Goal: Task Accomplishment & Management: Manage account settings

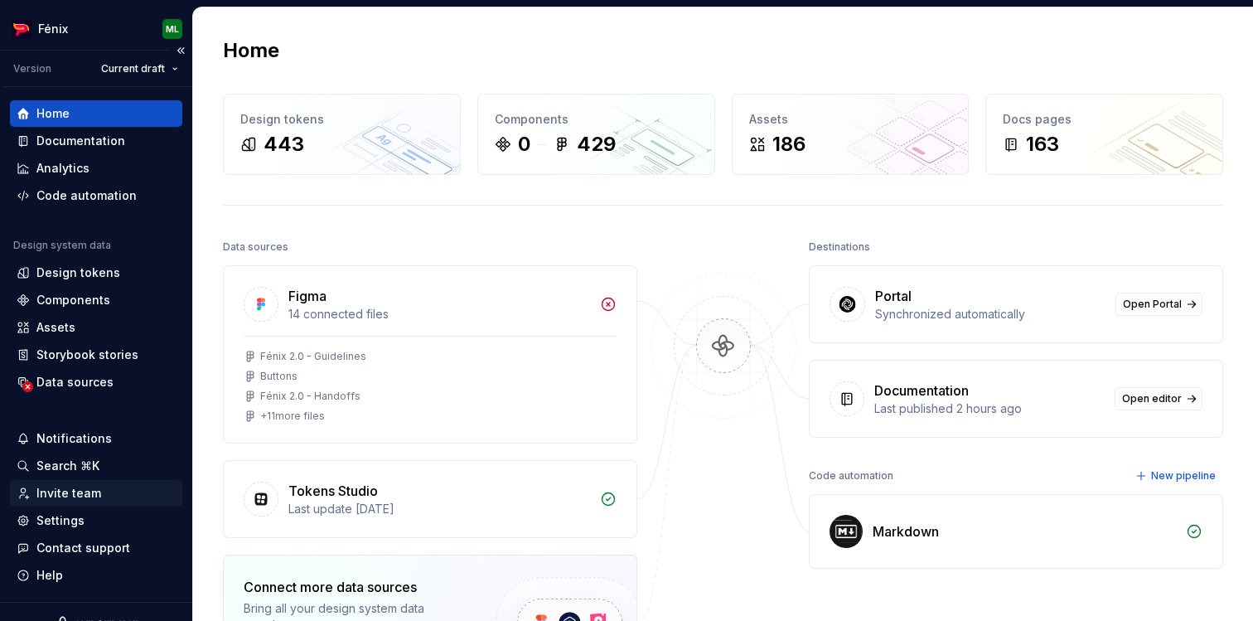
click at [58, 497] on div "Invite team" at bounding box center [68, 493] width 65 height 17
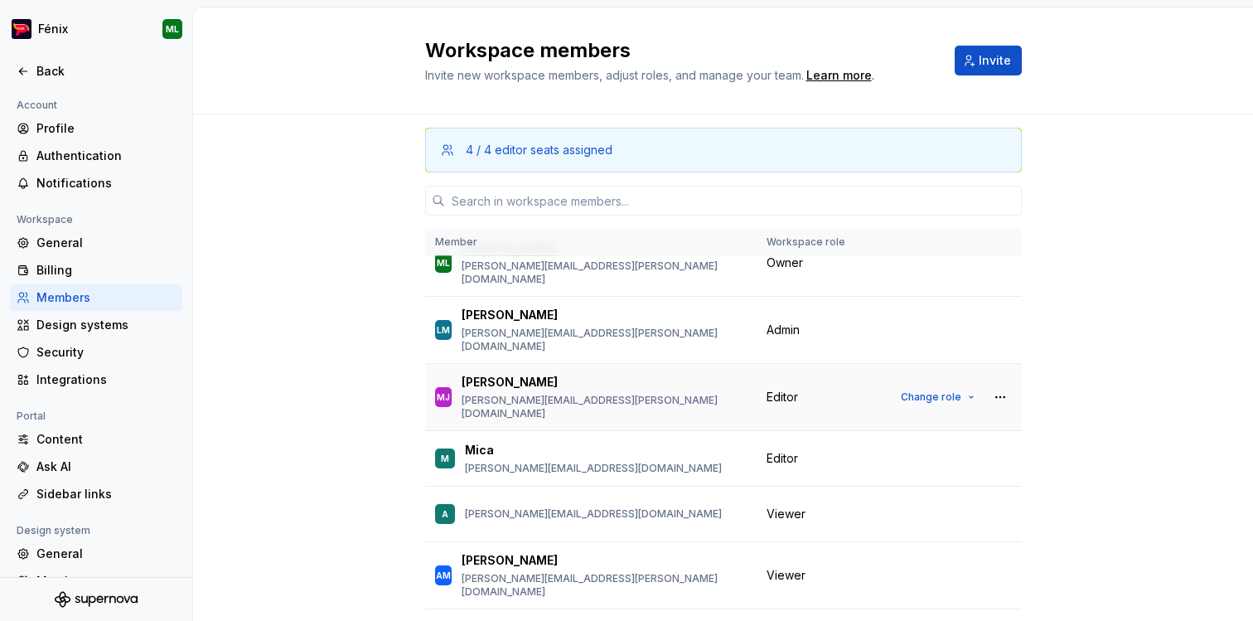
scroll to position [28, 0]
click at [961, 384] on button "Change role" at bounding box center [938, 395] width 89 height 23
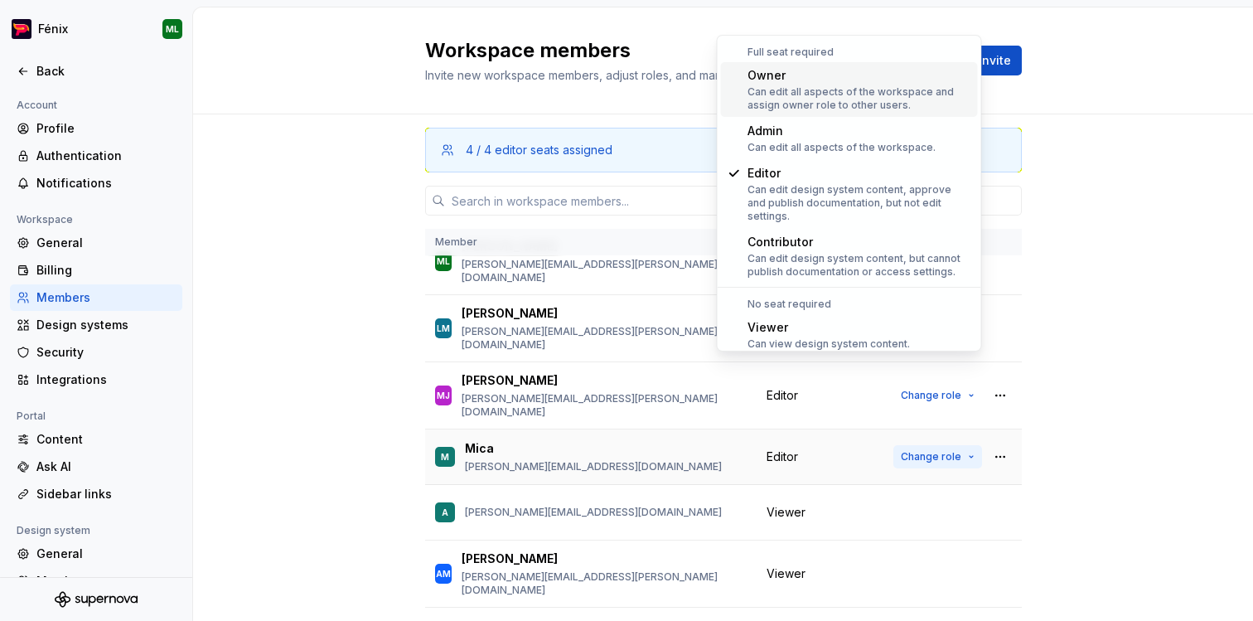
click at [970, 445] on button "Change role" at bounding box center [938, 456] width 89 height 23
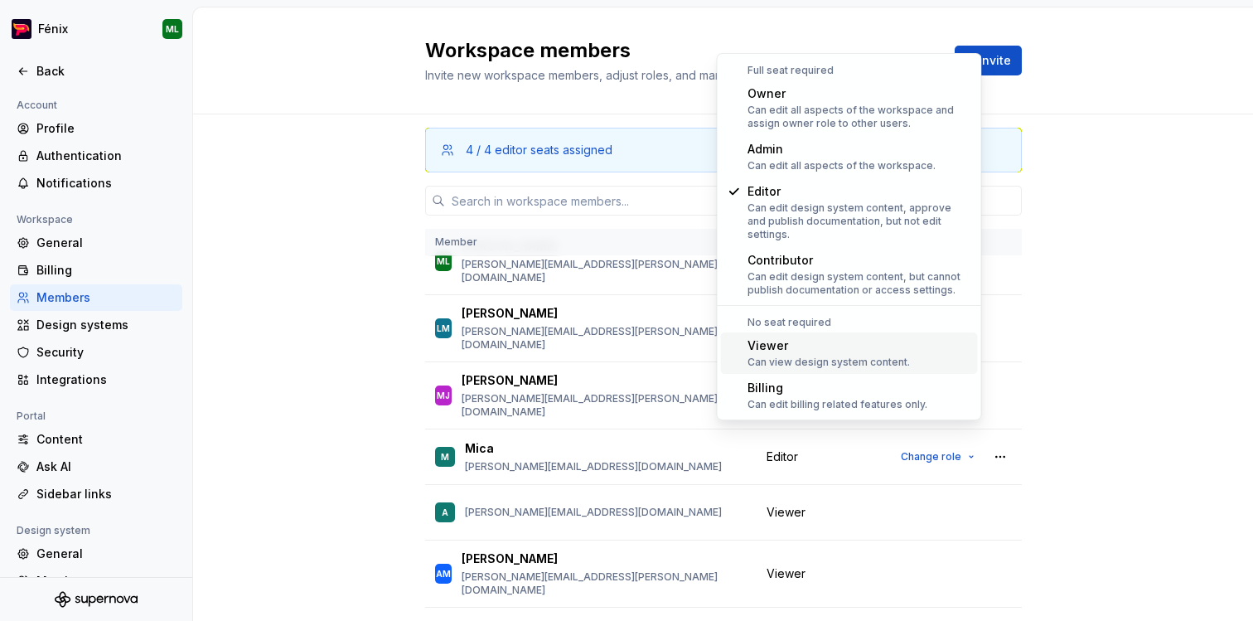
click at [927, 343] on div "Viewer Can view design system content." at bounding box center [860, 352] width 224 height 31
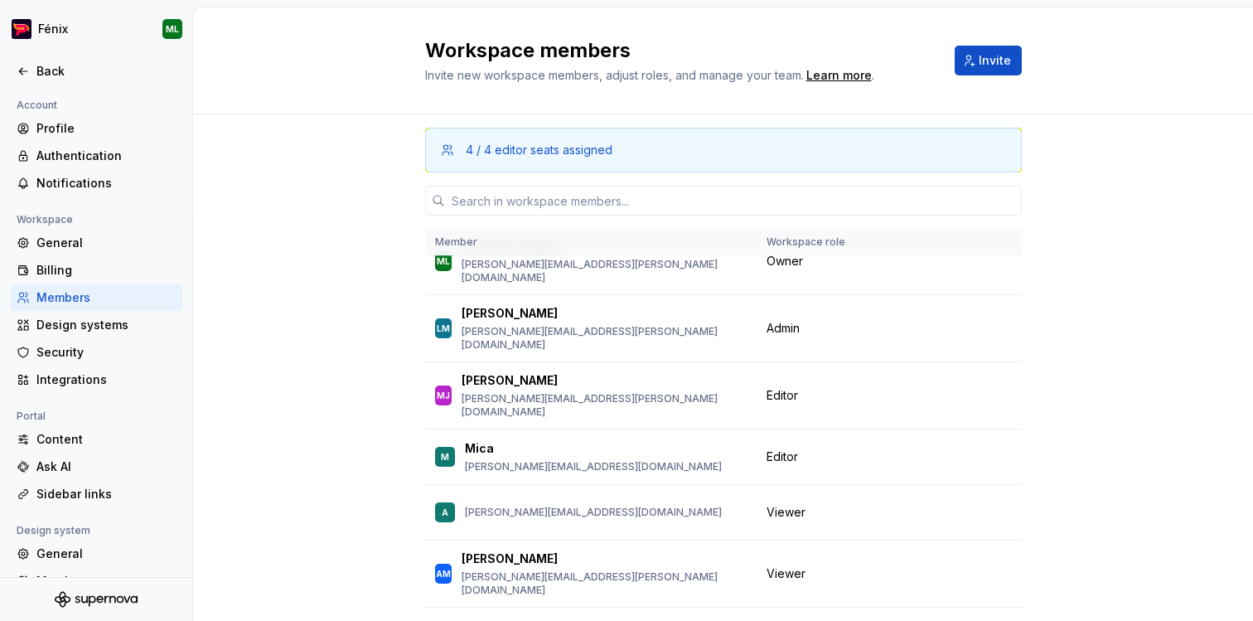
click at [1130, 308] on div "4 / 4 editor seats assigned Member Workspace role ML [PERSON_NAME] [PERSON_NAME…" at bounding box center [723, 420] width 1060 height 613
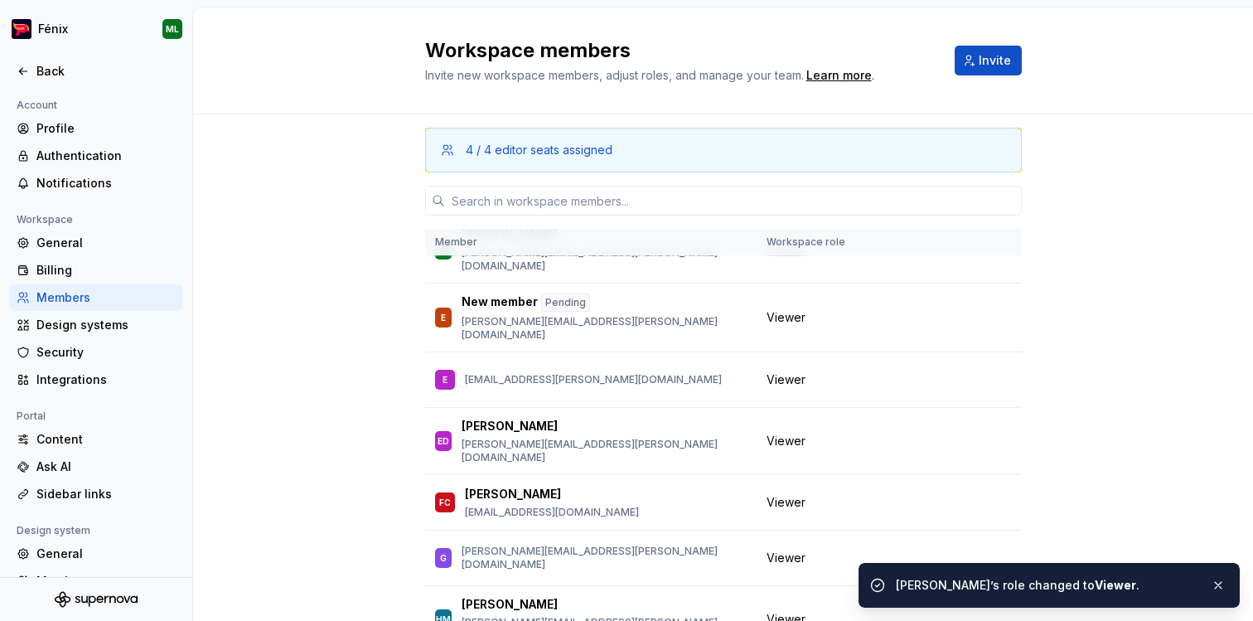
scroll to position [785, 0]
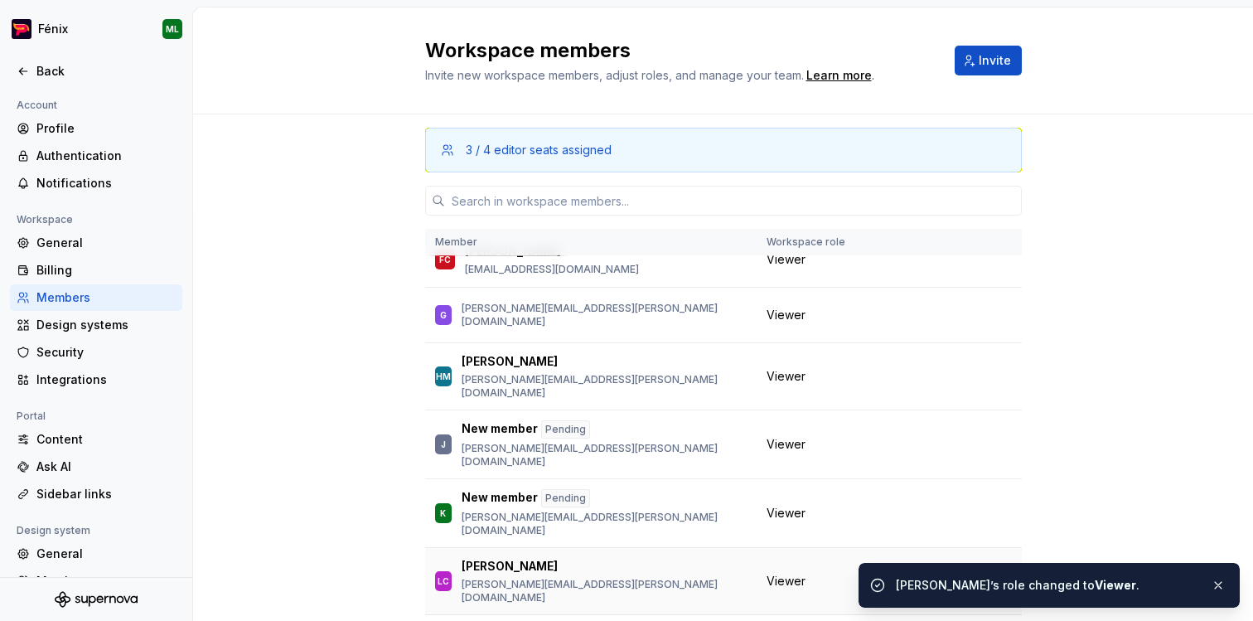
click at [943, 574] on span "Change role" at bounding box center [931, 580] width 61 height 13
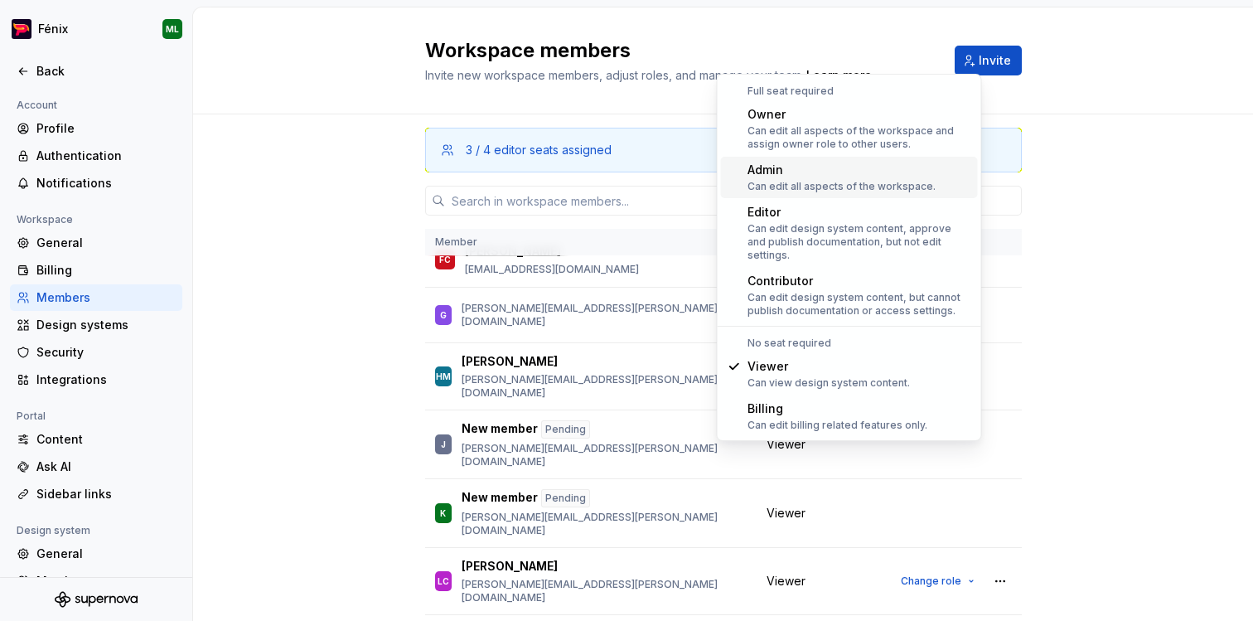
click at [872, 178] on div "Admin Can edit all aspects of the workspace." at bounding box center [842, 177] width 188 height 31
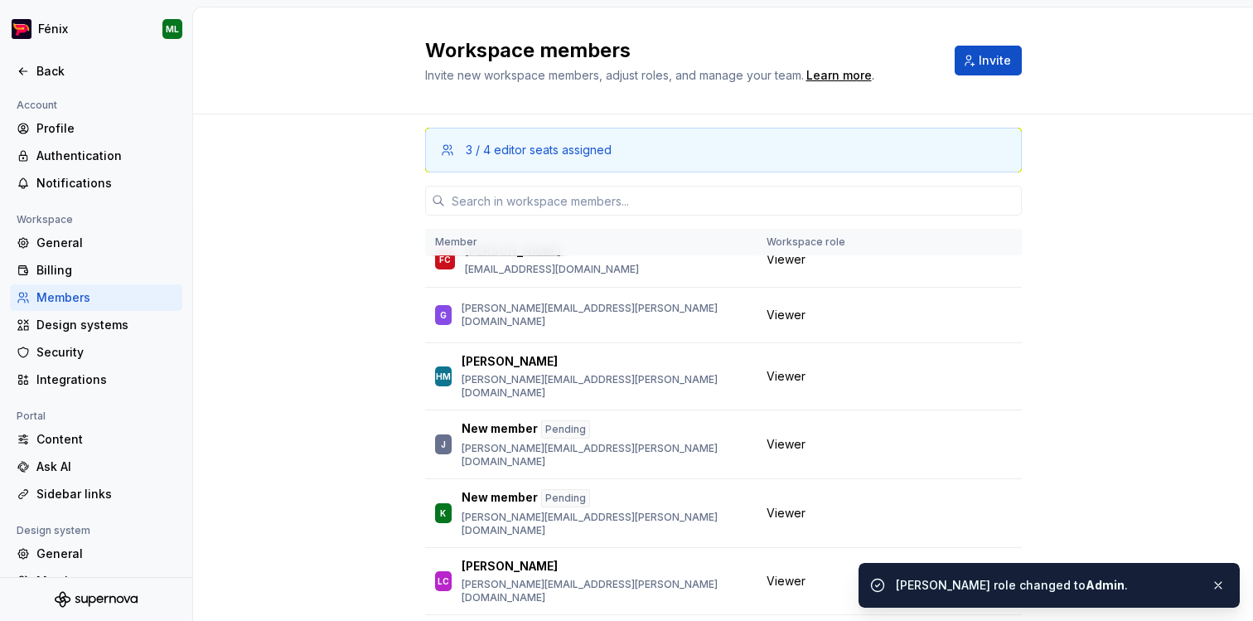
scroll to position [0, 0]
